Goal: Task Accomplishment & Management: Manage account settings

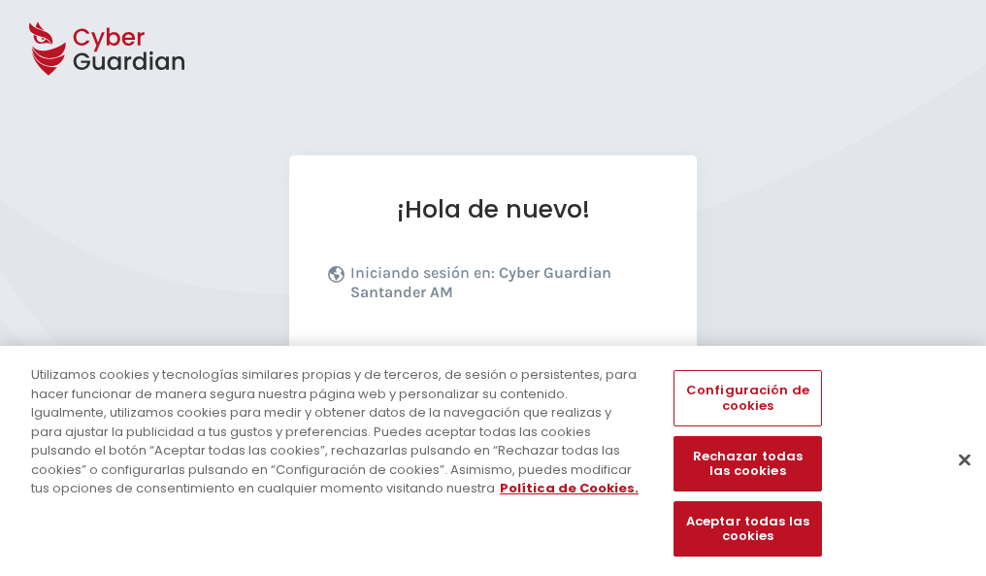
scroll to position [238, 0]
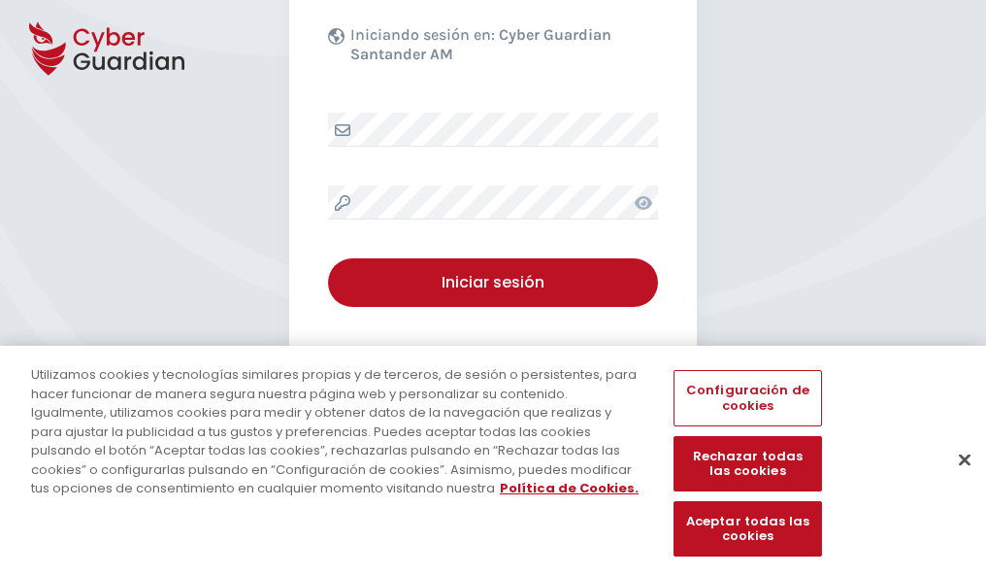
click at [955, 480] on button "Cerrar" at bounding box center [964, 459] width 43 height 43
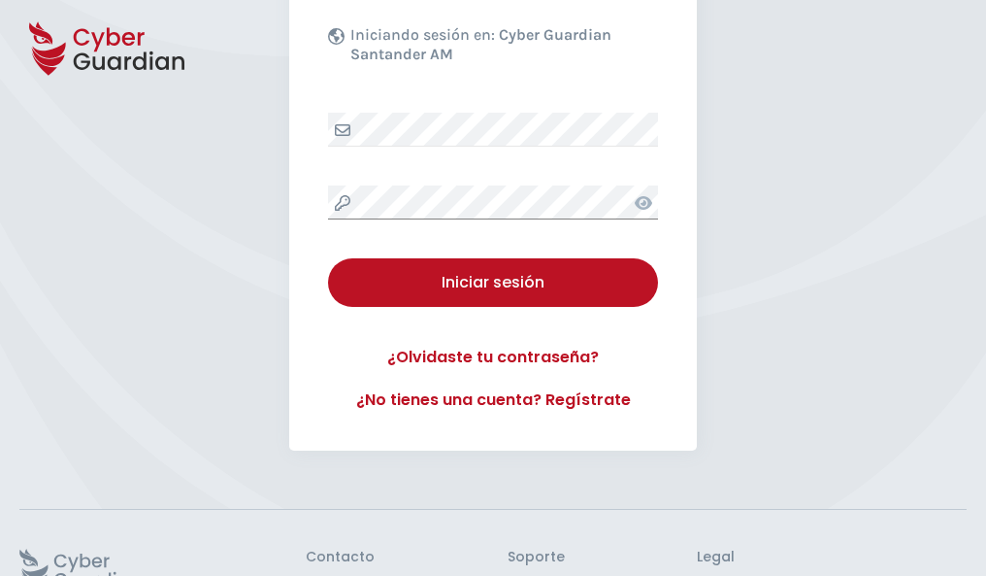
scroll to position [378, 0]
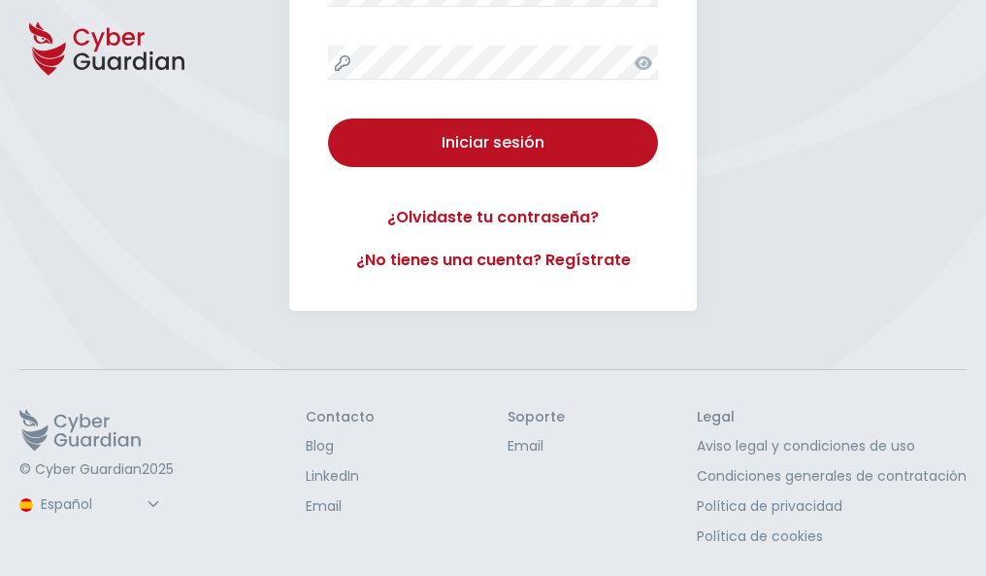
click at [328, 118] on button "Iniciar sesión" at bounding box center [493, 142] width 330 height 49
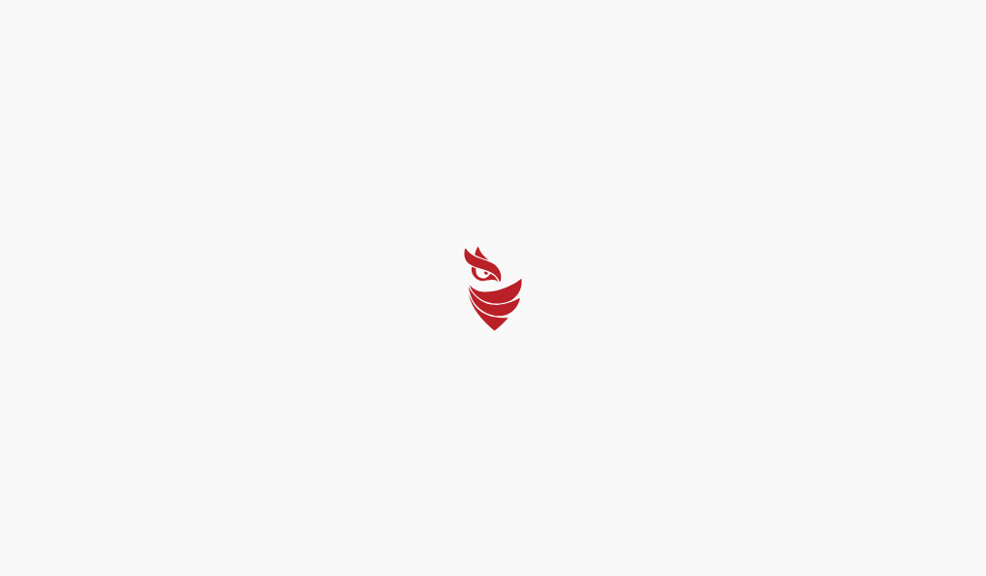
scroll to position [0, 0]
select select "Português (BR)"
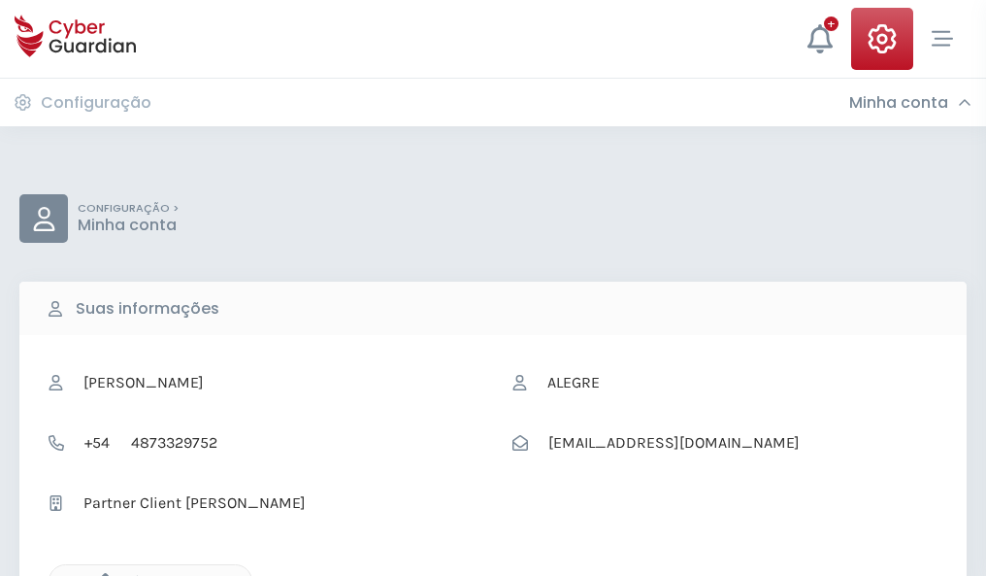
click at [100, 574] on icon "button" at bounding box center [100, 581] width 17 height 17
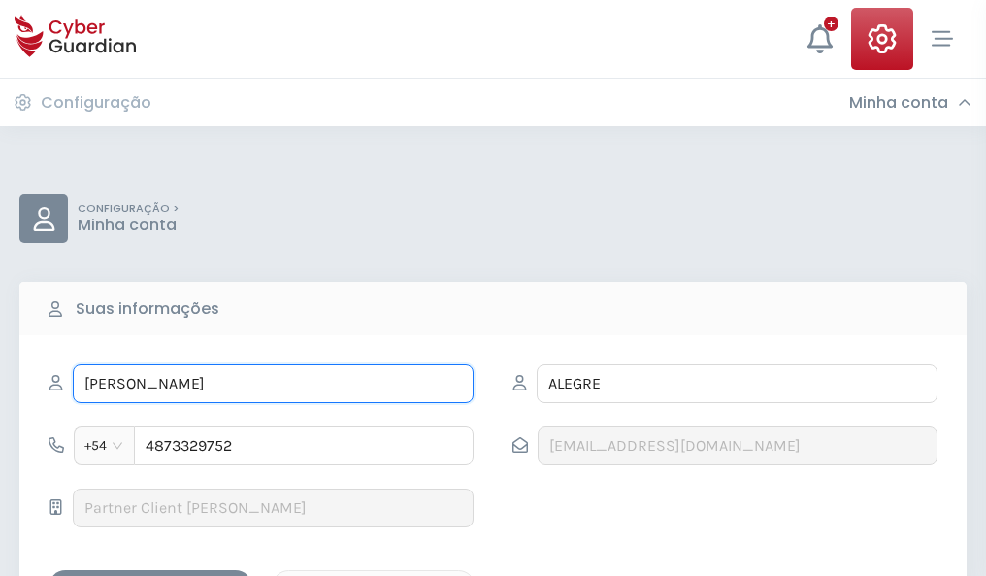
click at [273, 383] on input "RAQUEL" at bounding box center [273, 383] width 401 height 39
type input "R"
type input "Filomena"
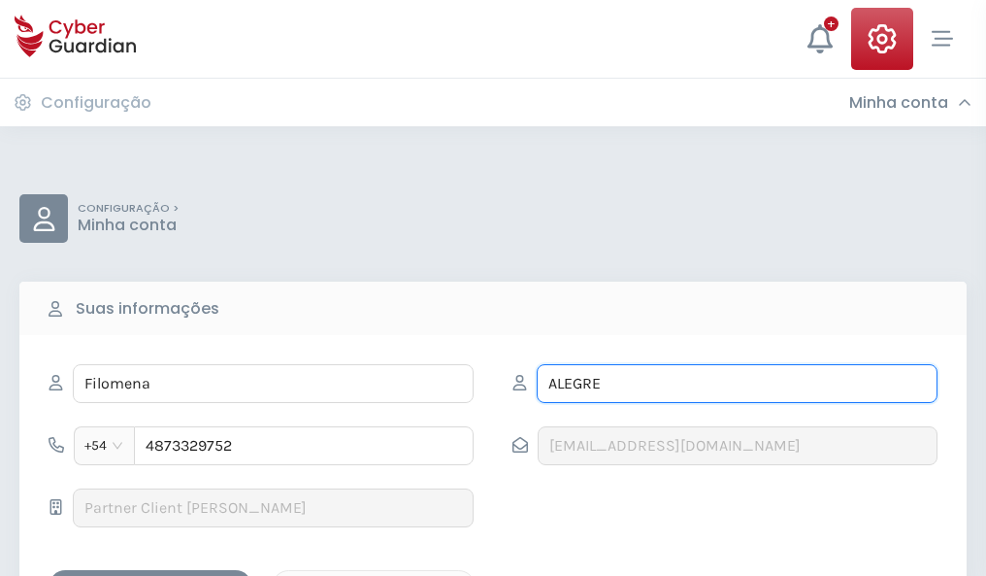
click at [737, 383] on input "ALEGRE" at bounding box center [737, 383] width 401 height 39
type input "A"
type input "Viñas"
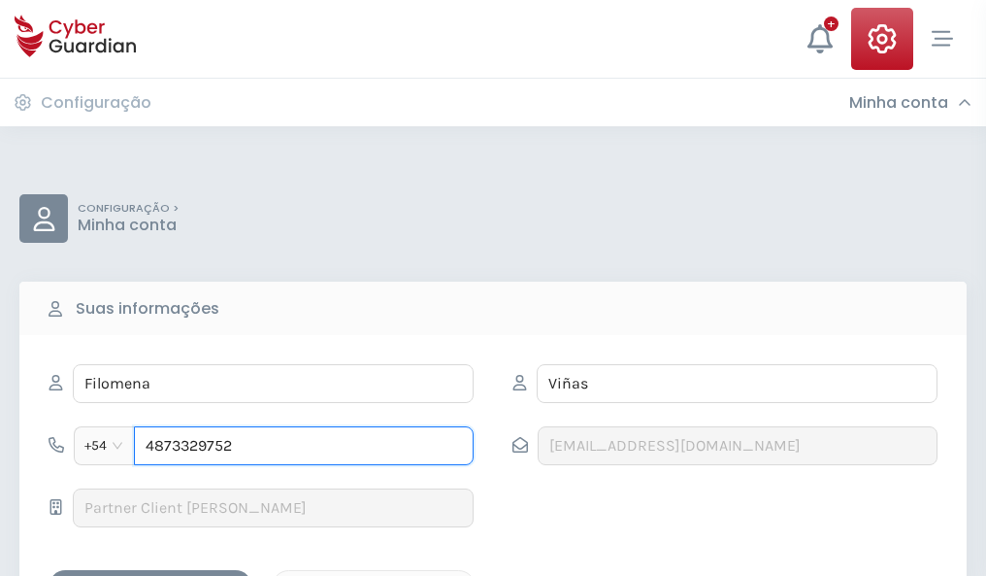
click at [304, 446] on input "4873329752" at bounding box center [304, 445] width 340 height 39
type input "4"
type input "4980272818"
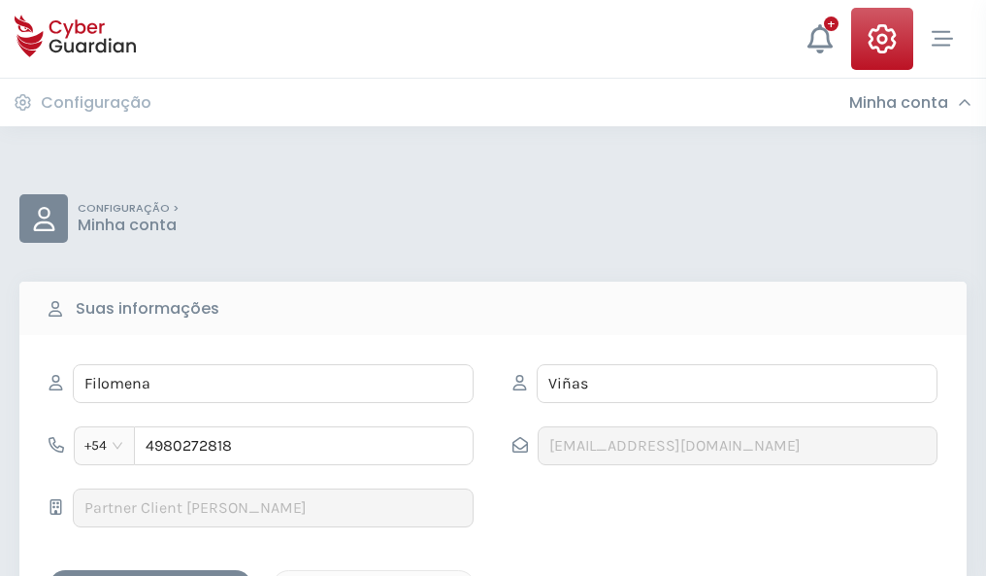
click at [150, 575] on div "Salvar alterações" at bounding box center [150, 587] width 175 height 24
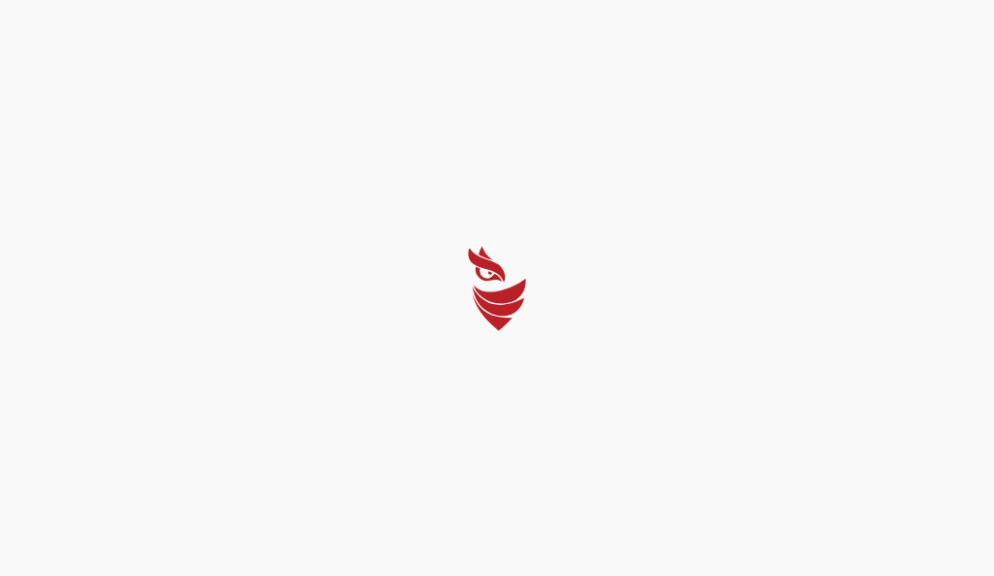
select select "Português (BR)"
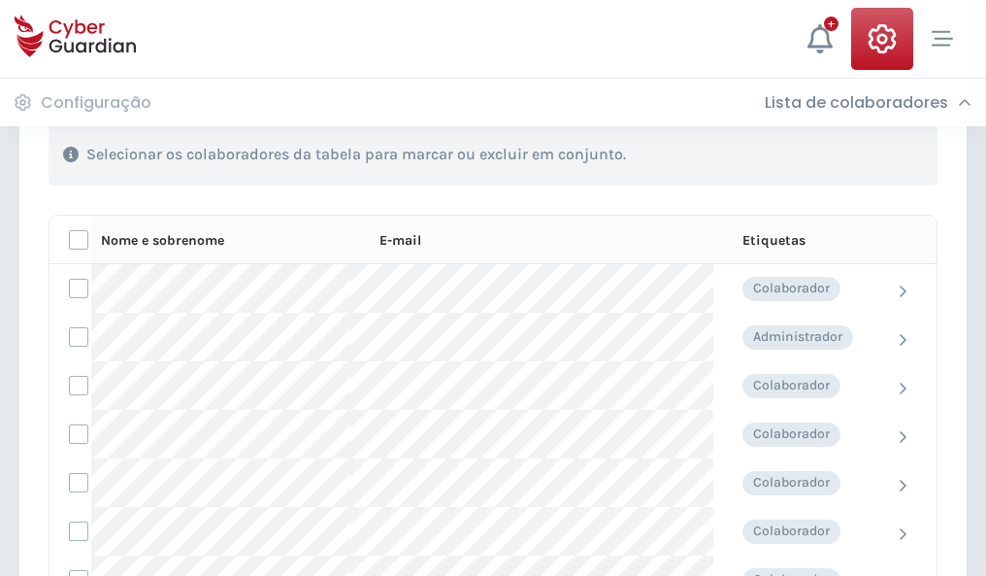
scroll to position [831, 0]
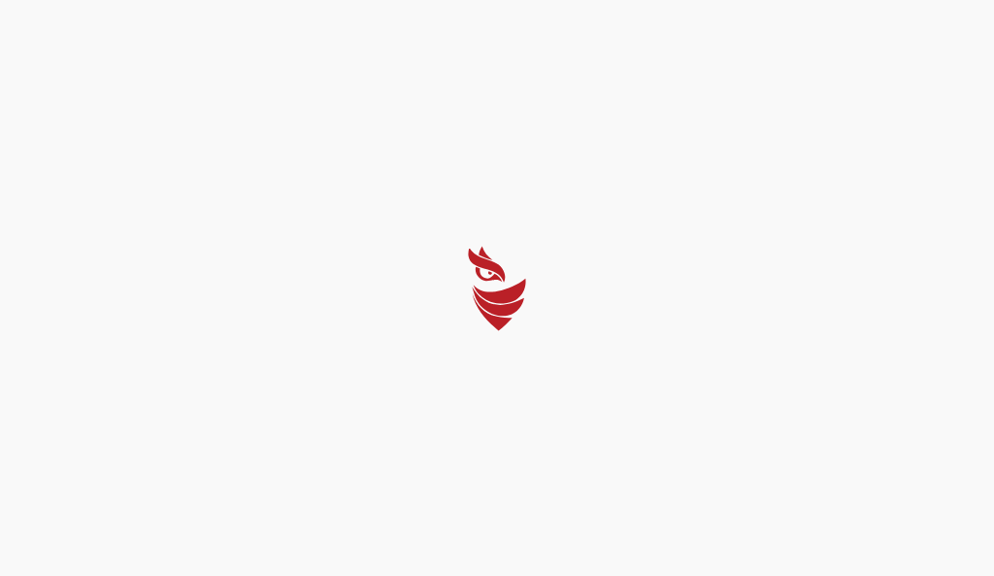
select select "Português (BR)"
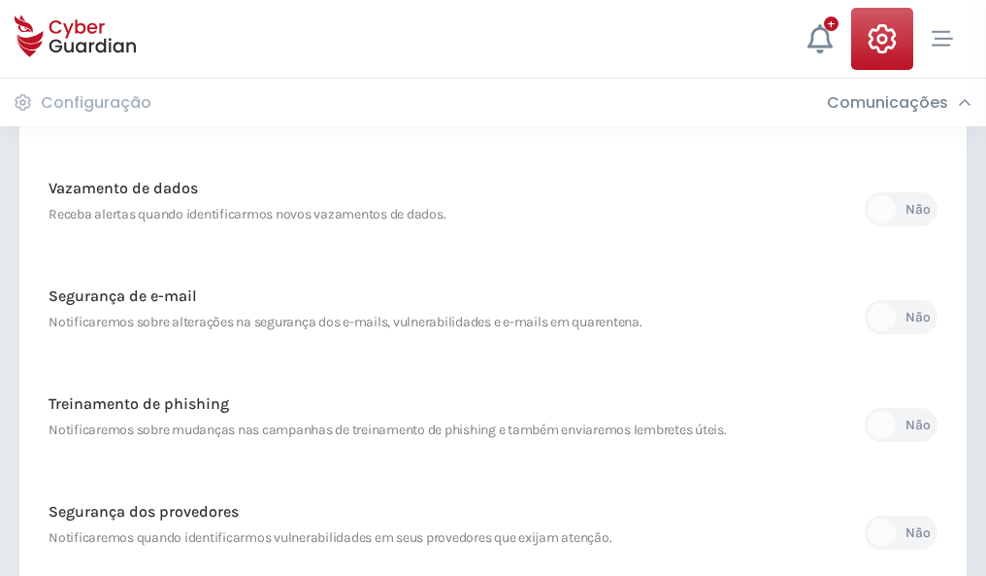
scroll to position [1022, 0]
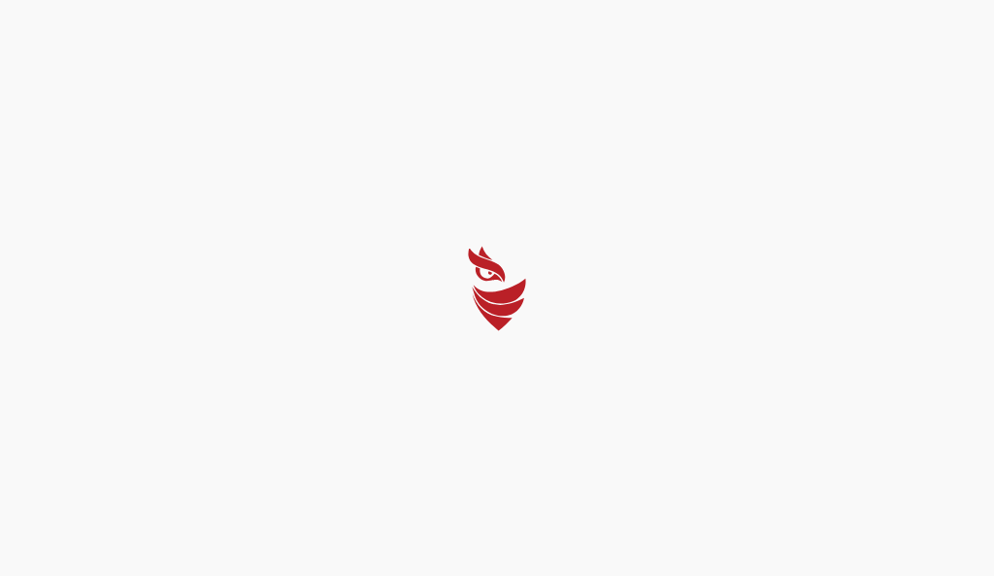
select select "Português (BR)"
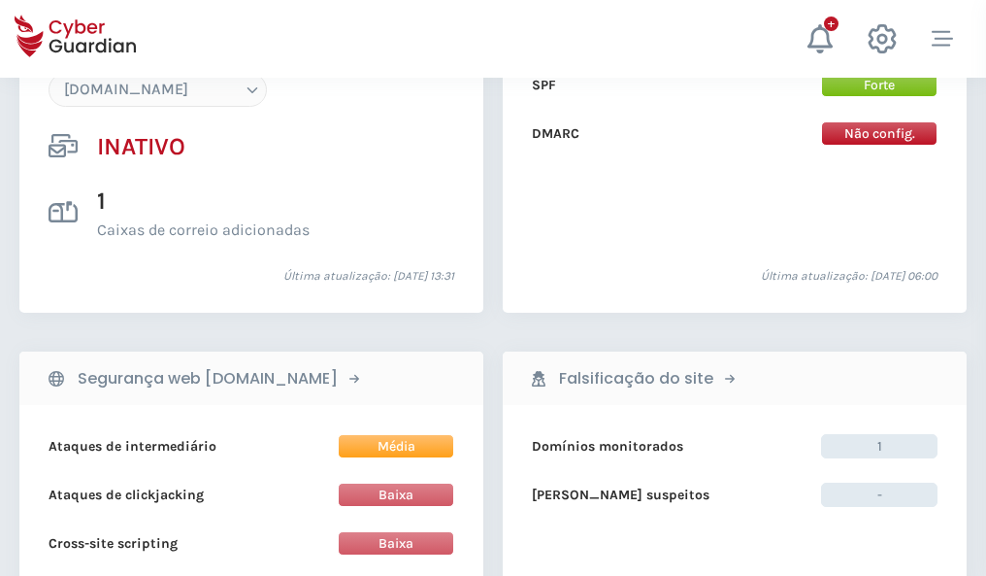
scroll to position [1827, 0]
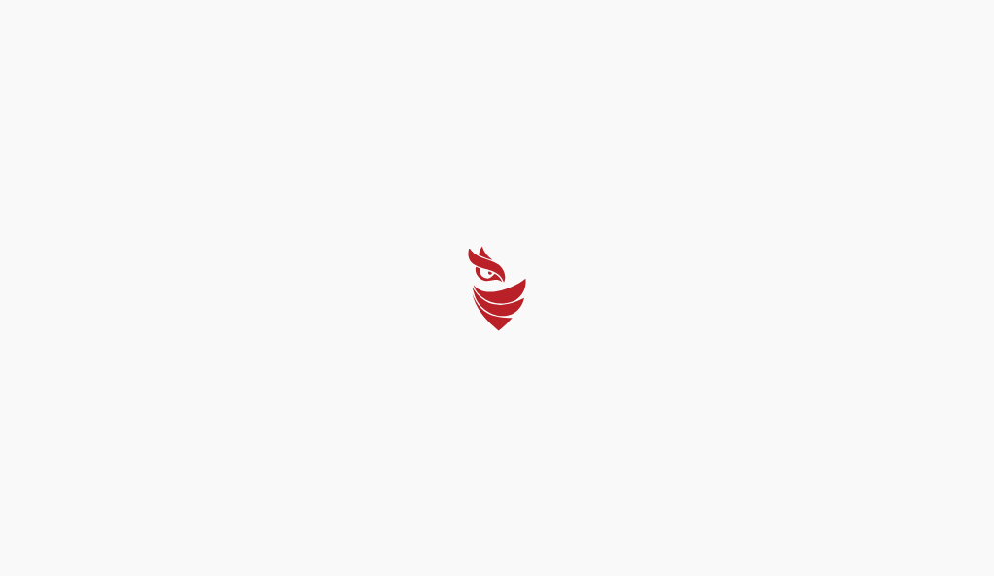
select select "Português (BR)"
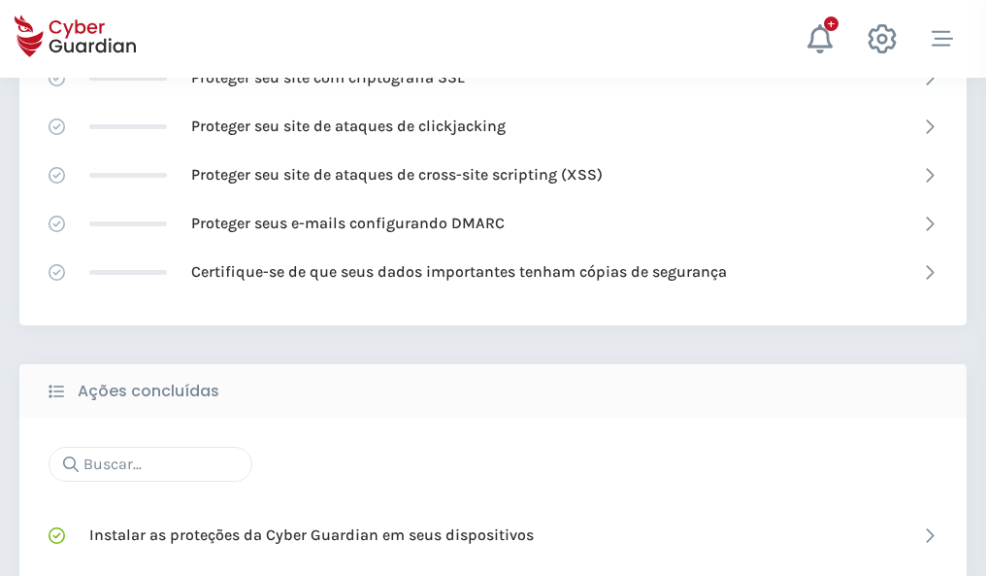
scroll to position [1293, 0]
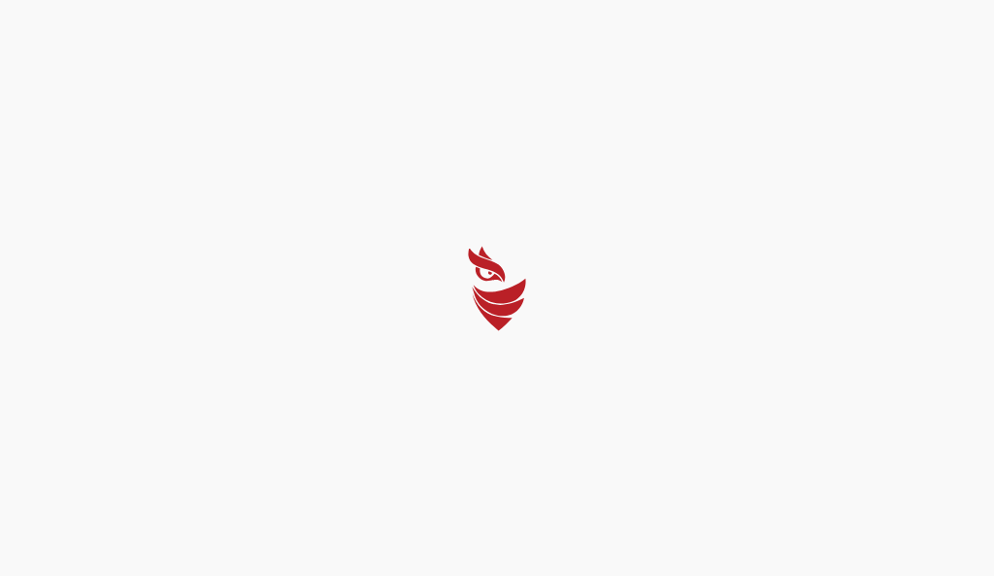
select select "Português (BR)"
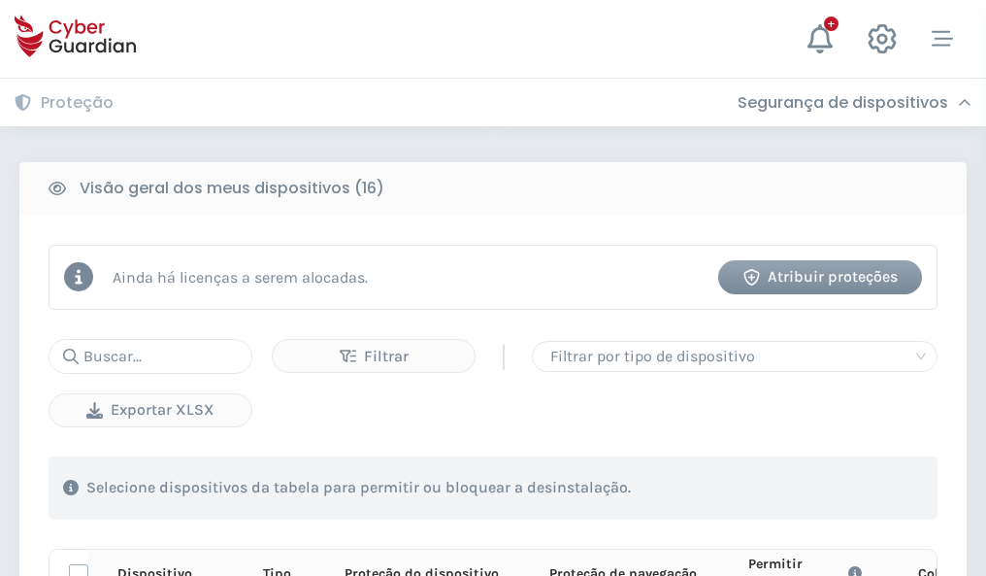
scroll to position [1715, 0]
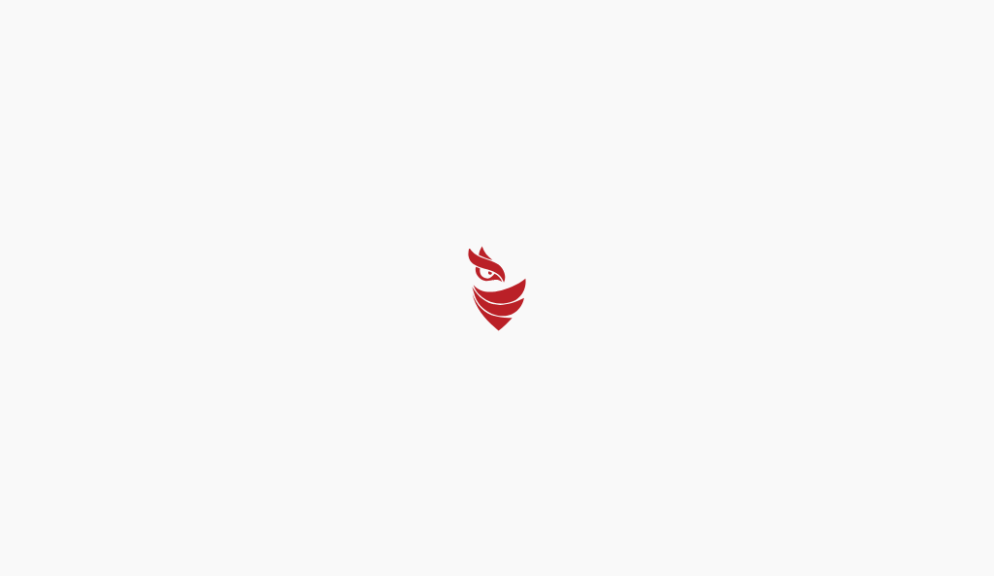
select select "Português (BR)"
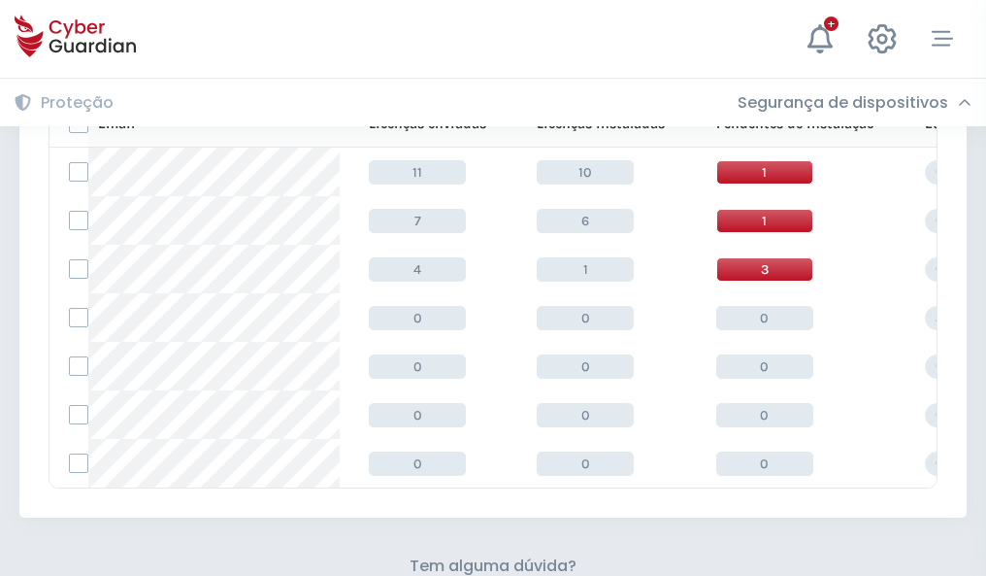
scroll to position [852, 0]
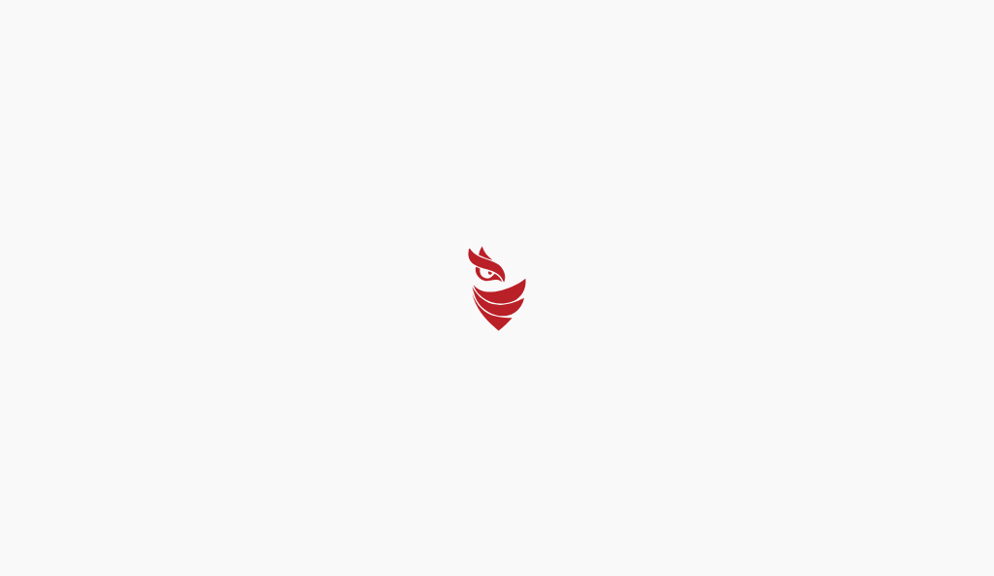
select select "Português (BR)"
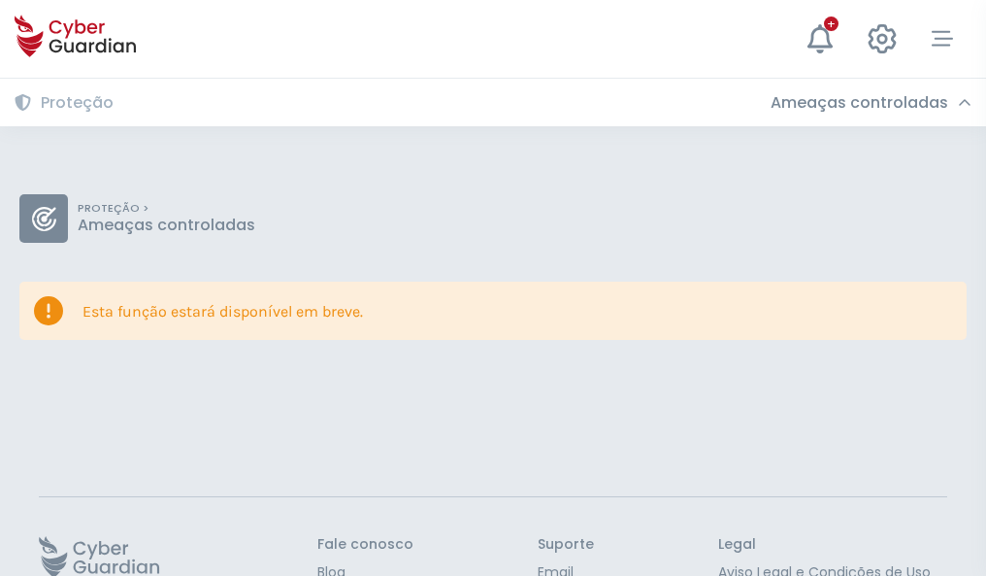
scroll to position [126, 0]
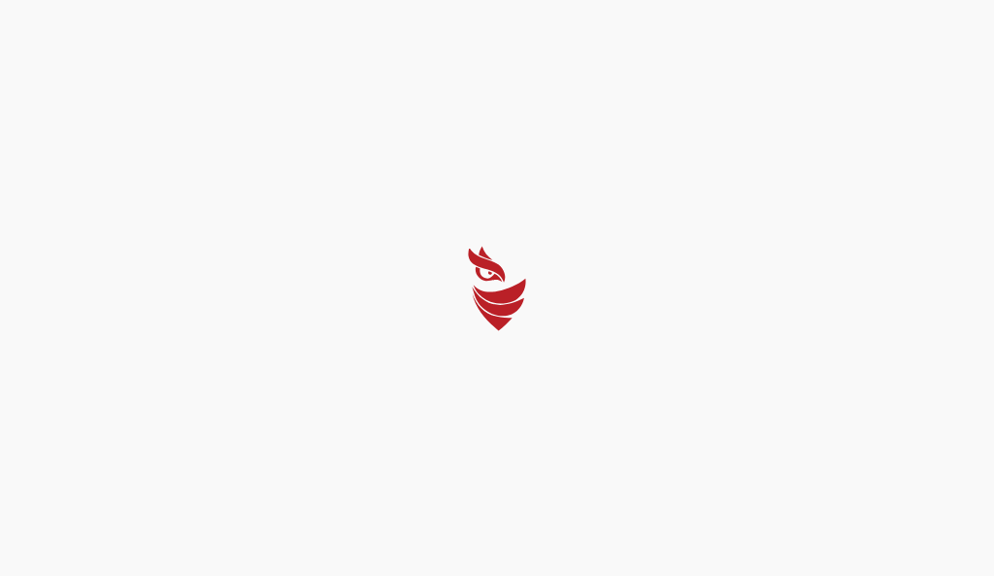
select select "Português (BR)"
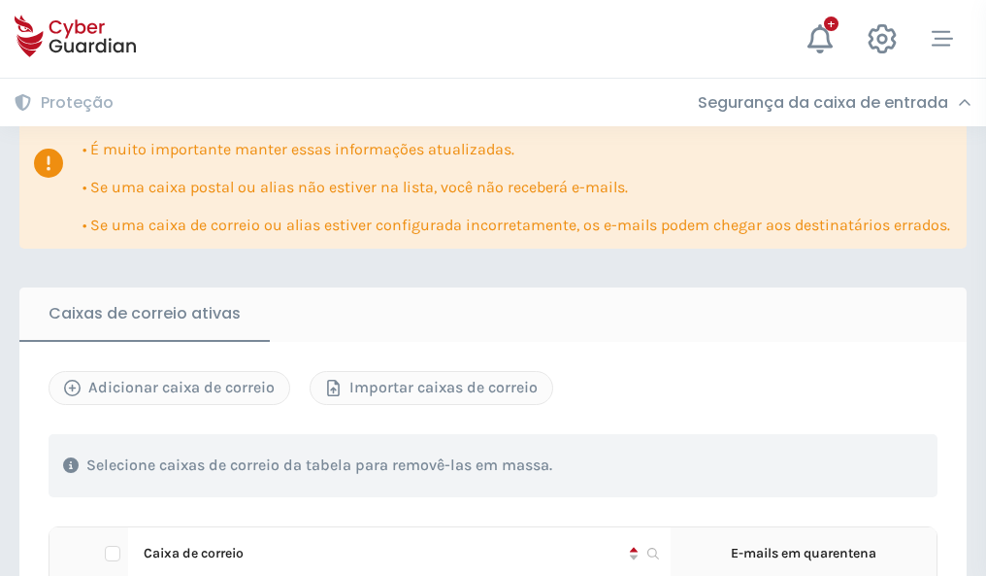
scroll to position [1141, 0]
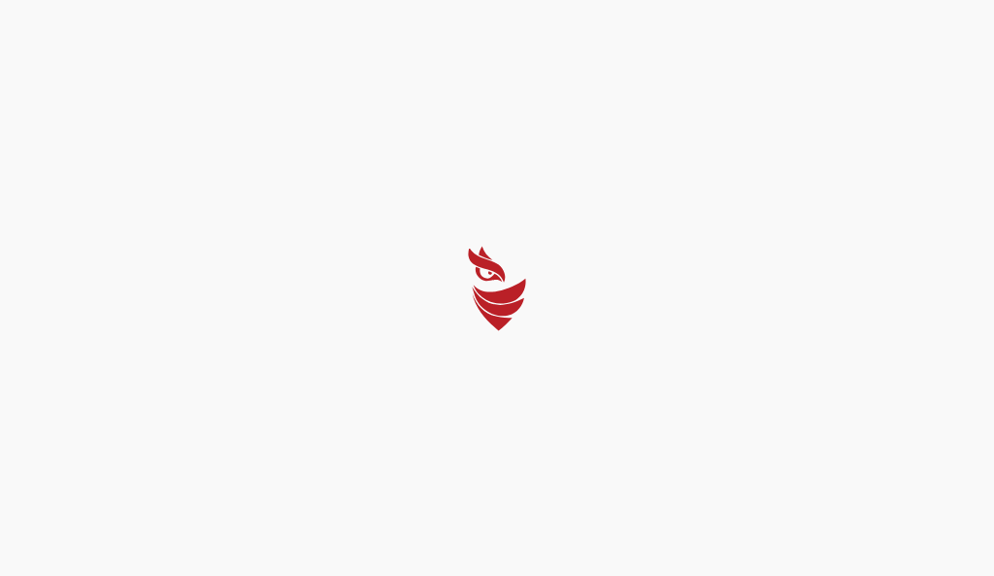
select select "Português (BR)"
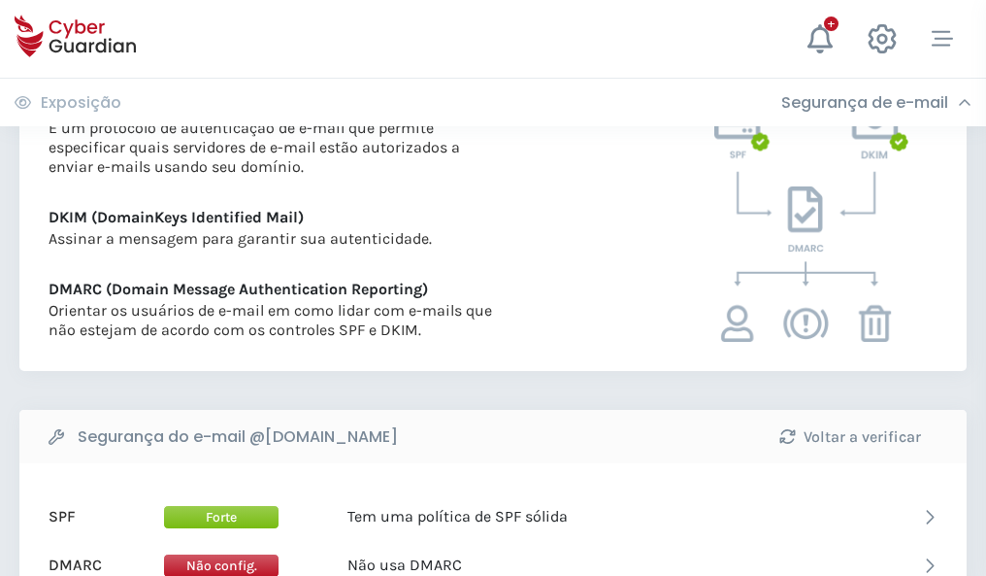
scroll to position [1047, 0]
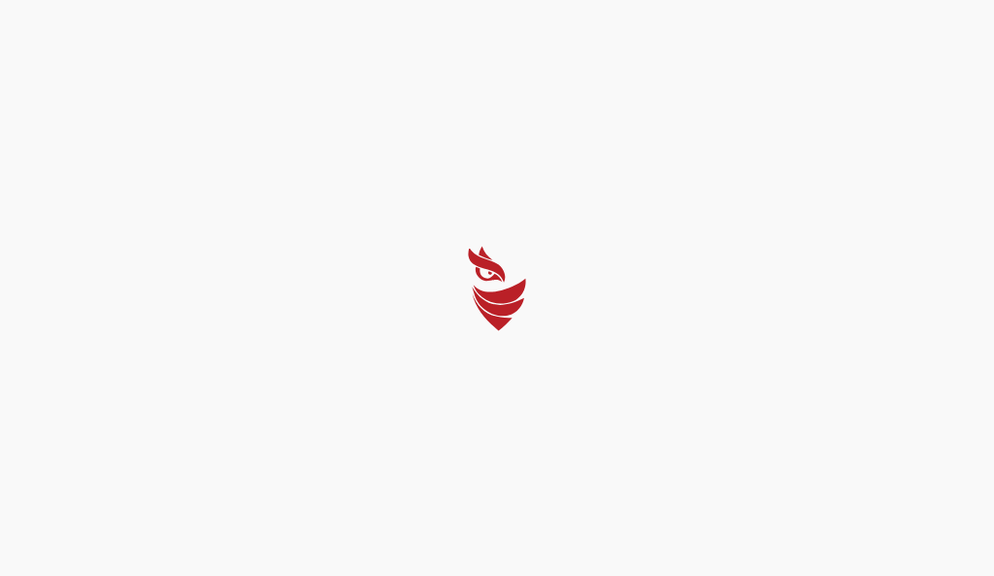
select select "Português (BR)"
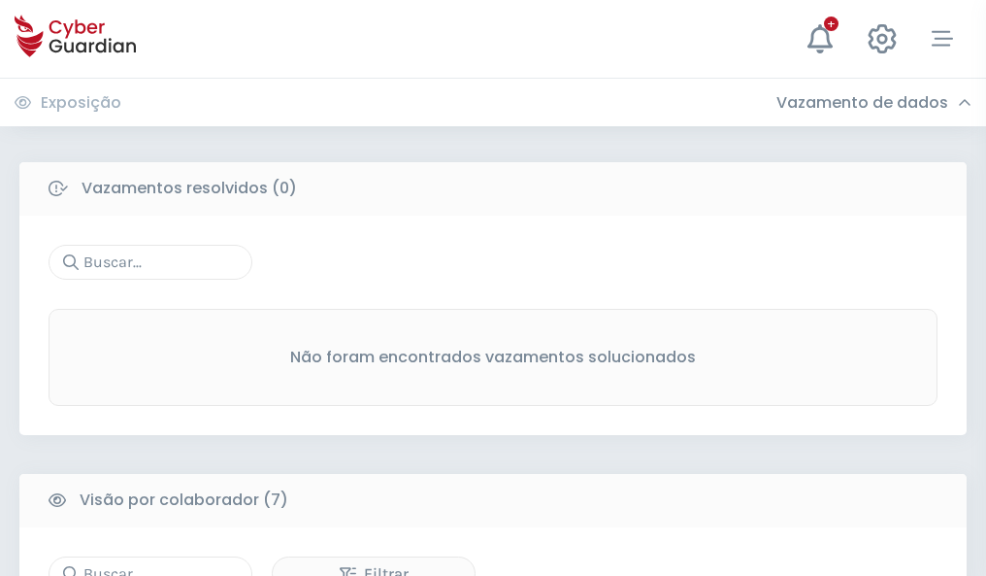
scroll to position [1605, 0]
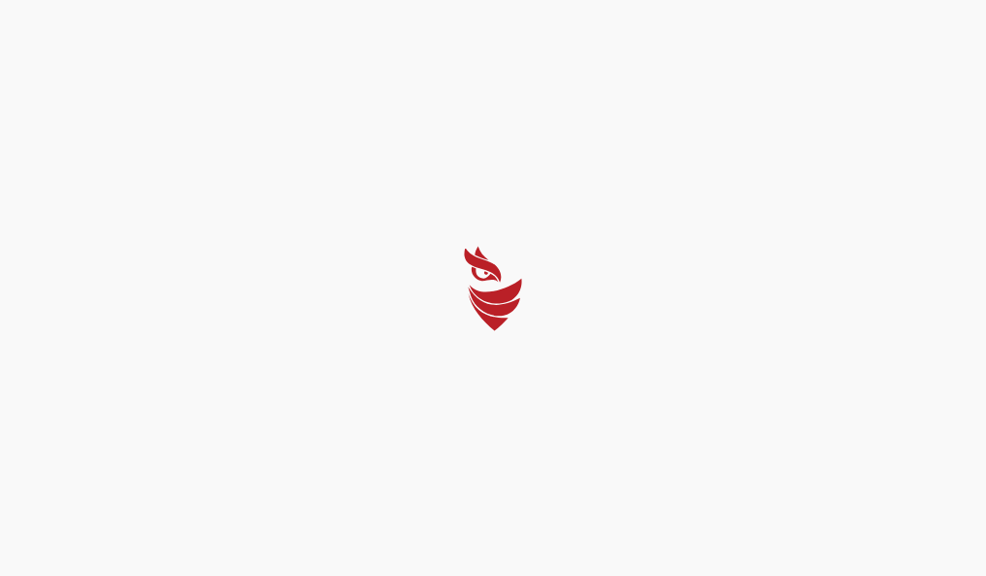
select select "Português (BR)"
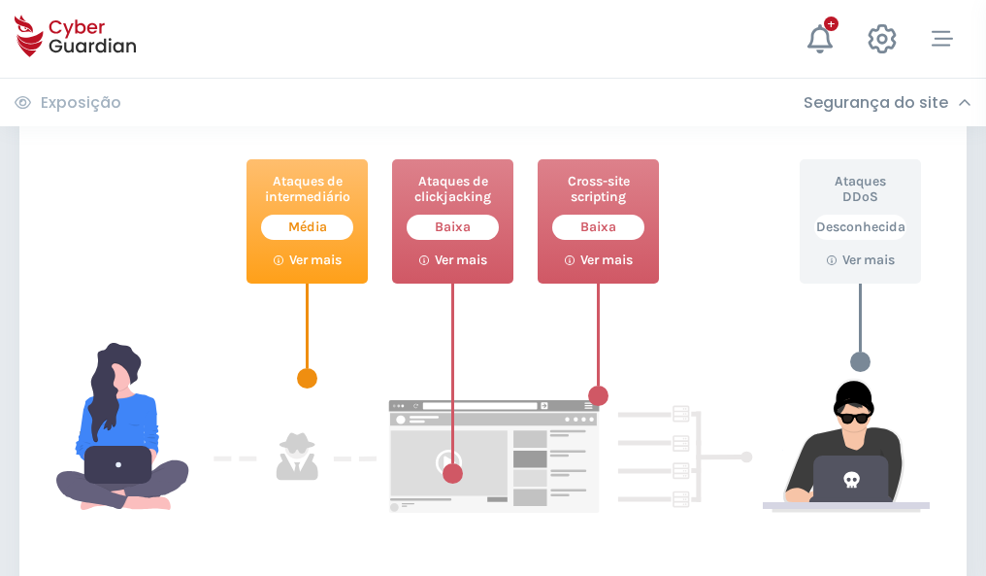
scroll to position [1057, 0]
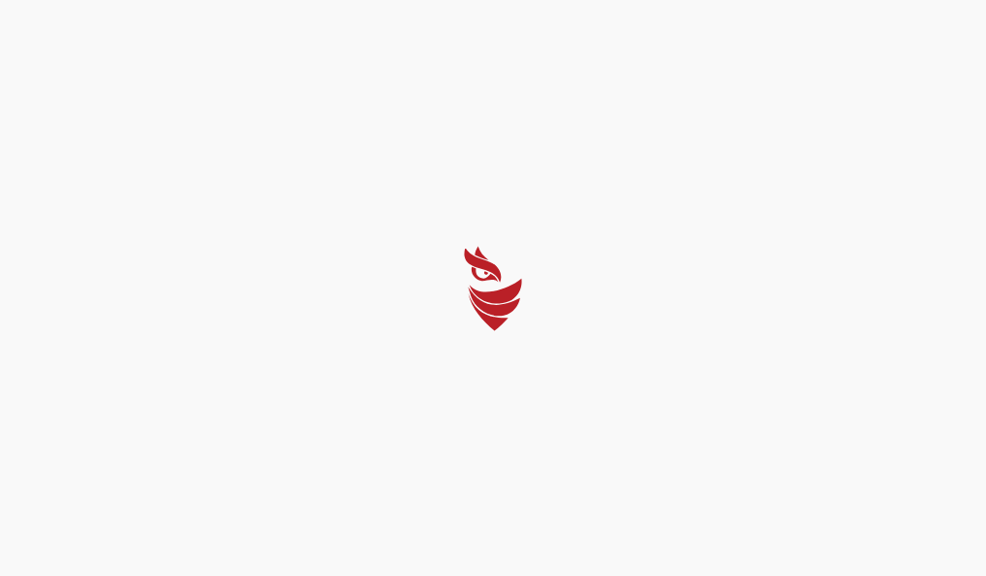
select select "Português (BR)"
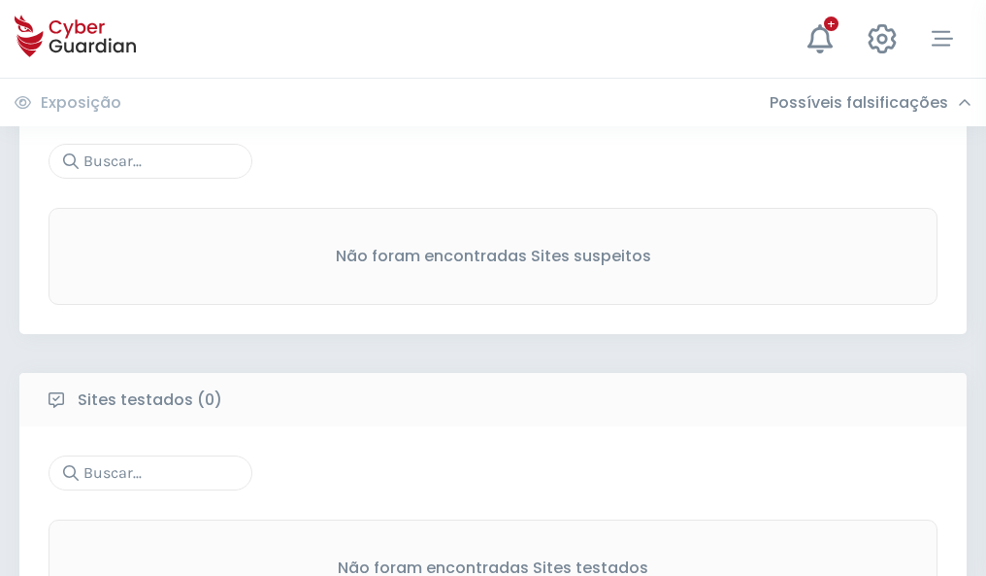
scroll to position [1015, 0]
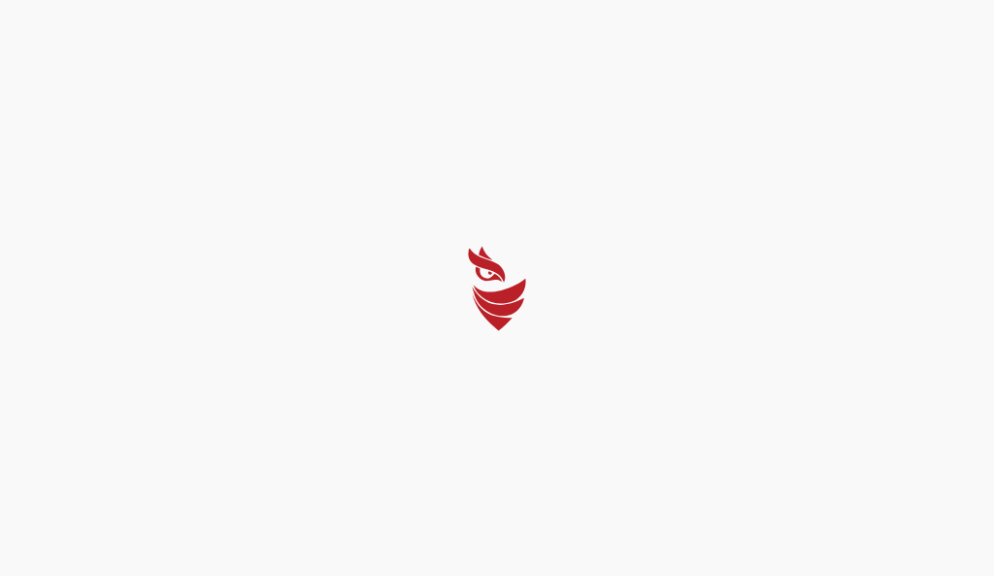
select select "Português (BR)"
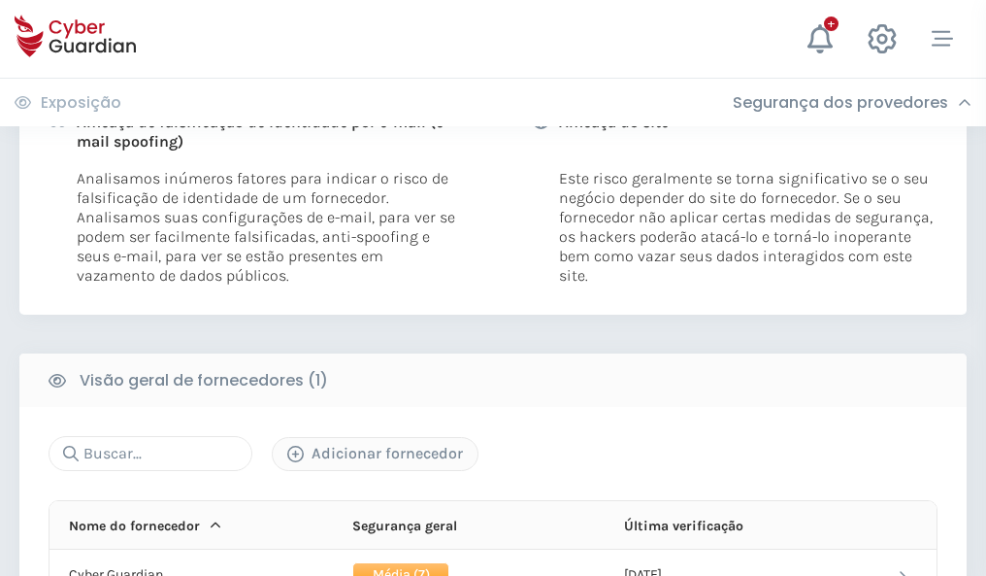
scroll to position [989, 0]
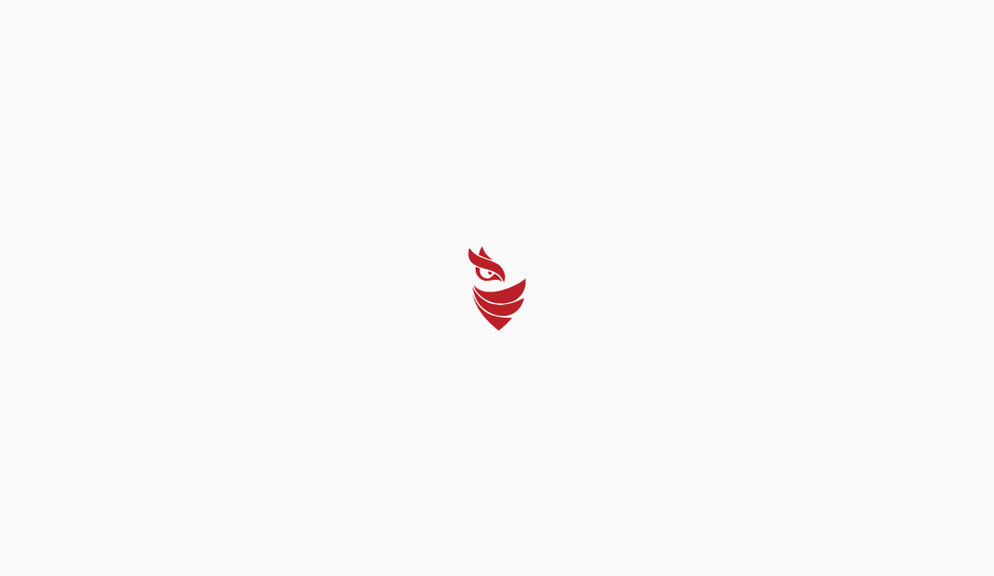
select select "Português (BR)"
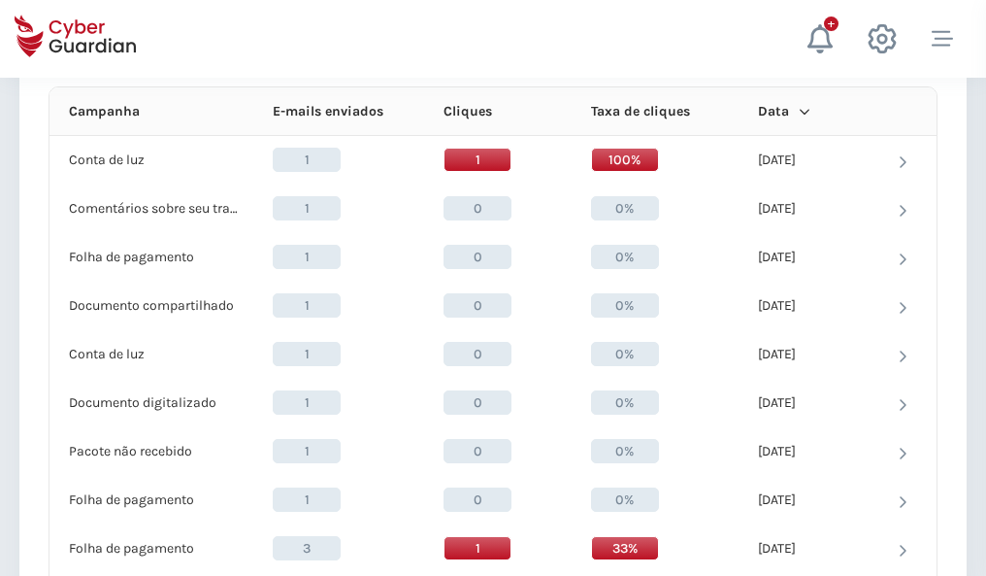
scroll to position [1740, 0]
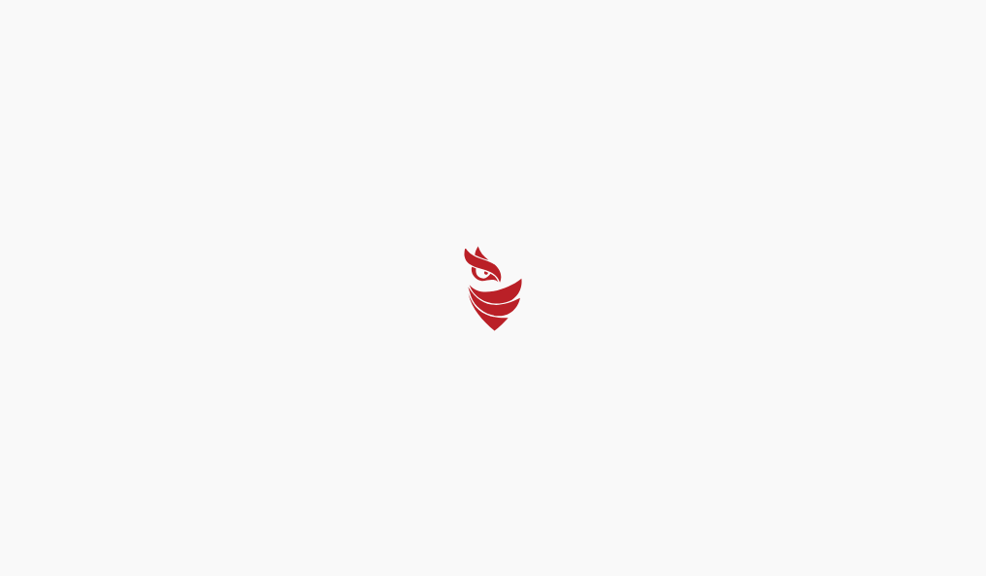
select select "Português (BR)"
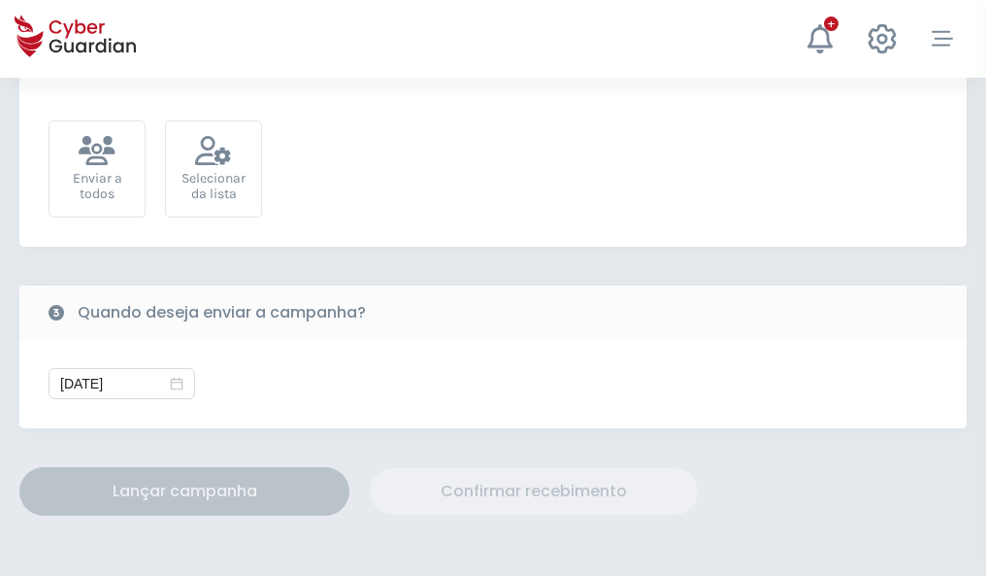
scroll to position [711, 0]
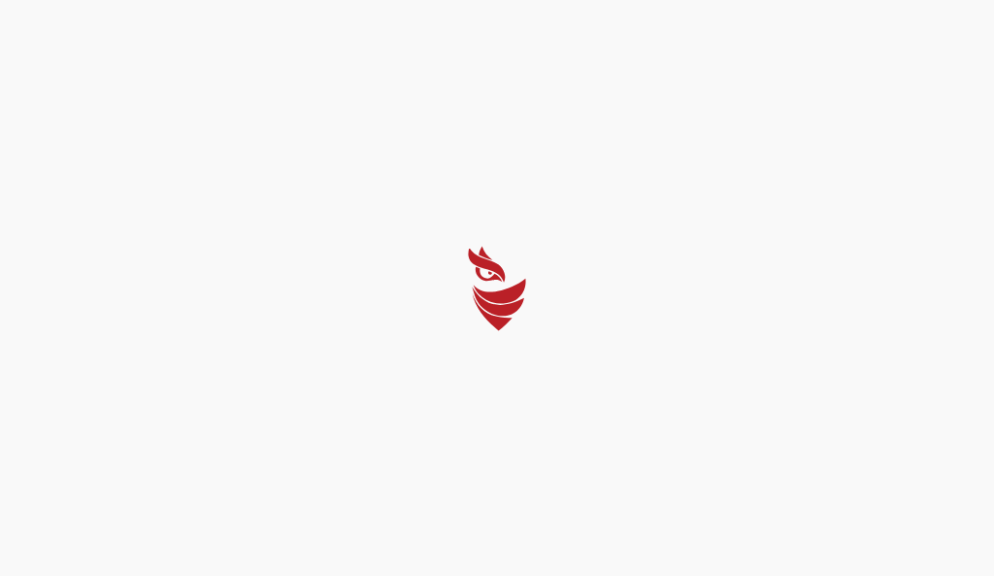
select select "Português (BR)"
